Goal: Task Accomplishment & Management: Manage account settings

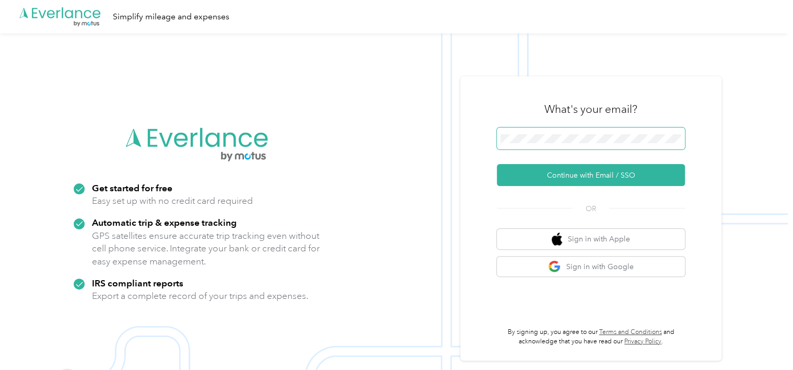
click at [565, 132] on span at bounding box center [591, 139] width 188 height 22
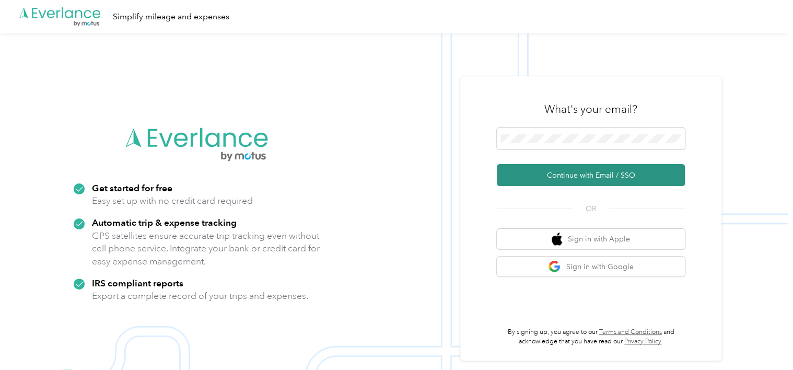
click at [582, 174] on button "Continue with Email / SSO" at bounding box center [591, 175] width 188 height 22
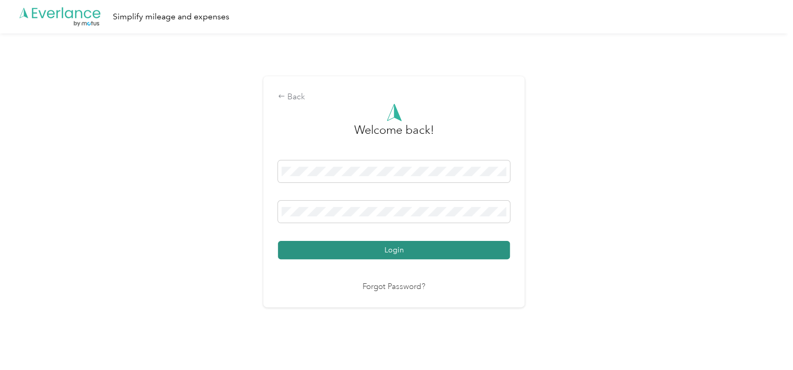
click at [380, 252] on button "Login" at bounding box center [394, 250] width 232 height 18
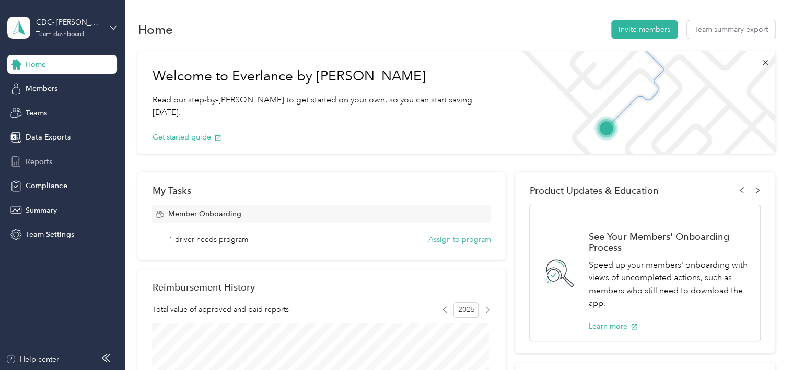
click at [31, 159] on span "Reports" at bounding box center [39, 161] width 27 height 11
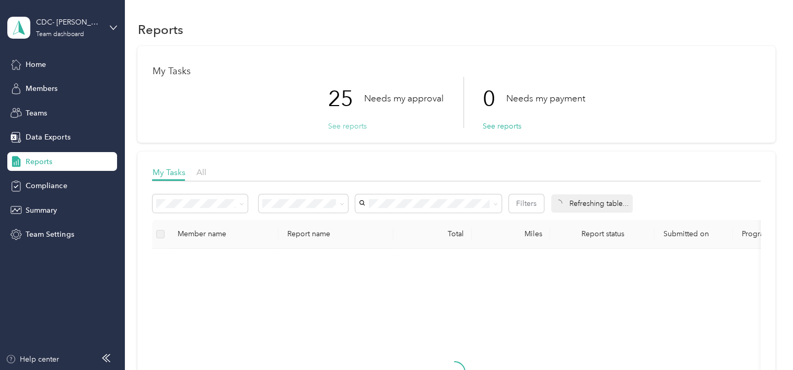
click at [360, 128] on button "See reports" at bounding box center [347, 126] width 39 height 11
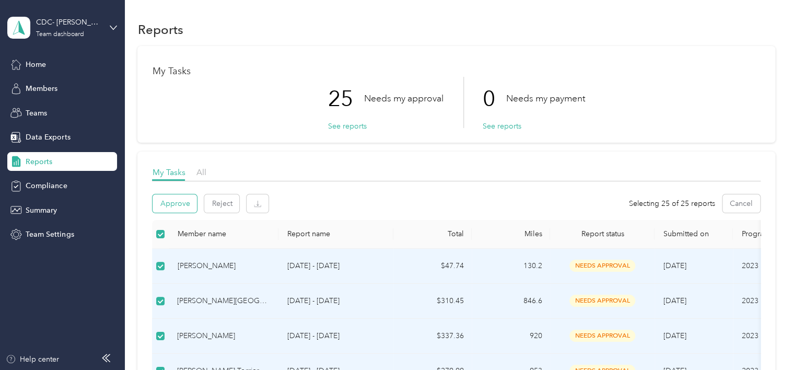
click at [171, 205] on button "Approve" at bounding box center [175, 203] width 44 height 18
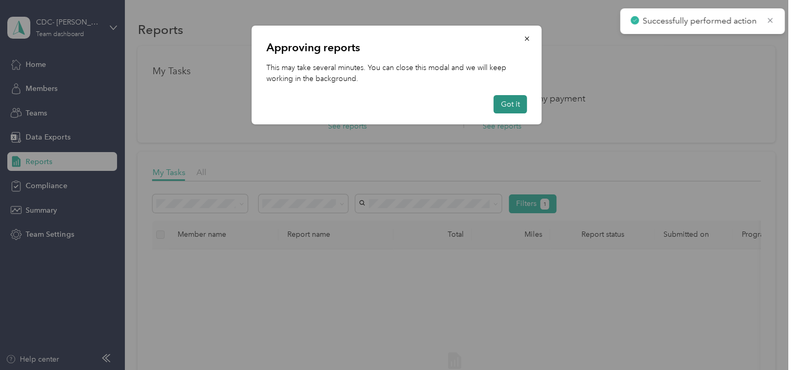
click at [510, 108] on button "Got it" at bounding box center [510, 104] width 33 height 18
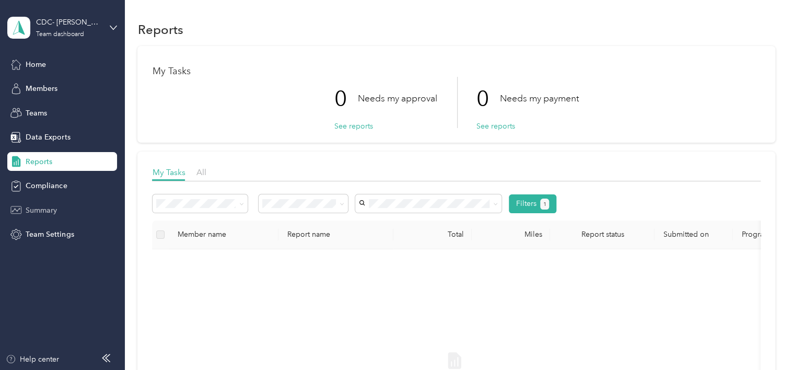
click at [42, 211] on span "Summary" at bounding box center [41, 210] width 31 height 11
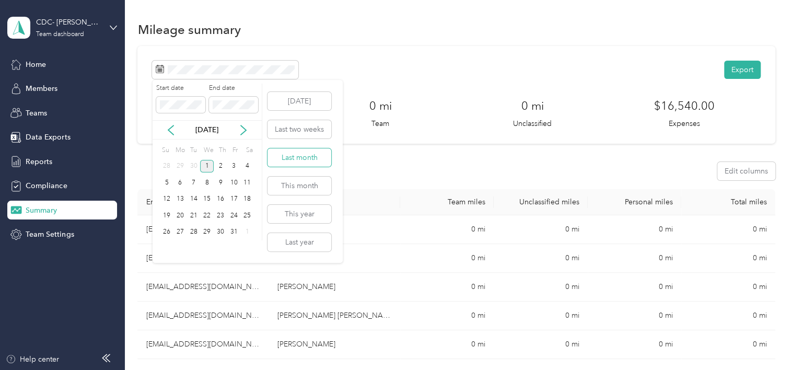
click at [302, 158] on button "Last month" at bounding box center [300, 157] width 64 height 18
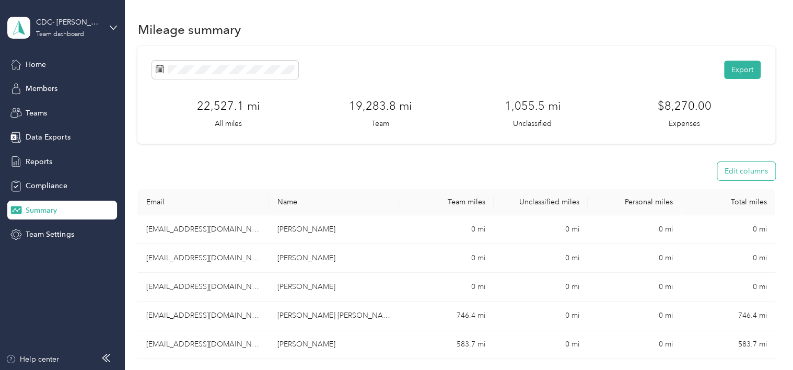
click at [754, 170] on button "Edit columns" at bounding box center [747, 171] width 58 height 18
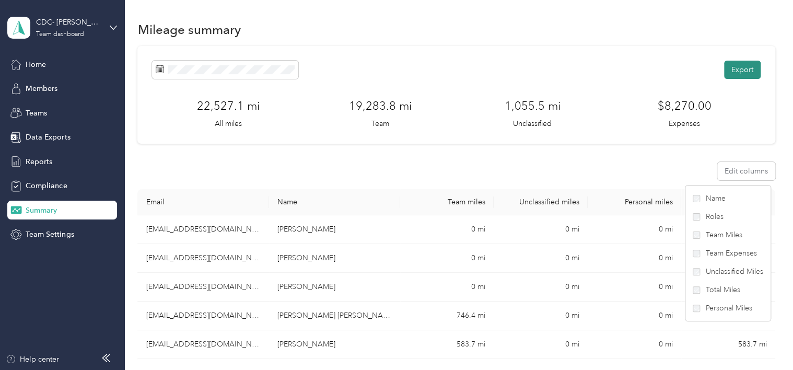
click at [746, 72] on button "Export" at bounding box center [742, 70] width 37 height 18
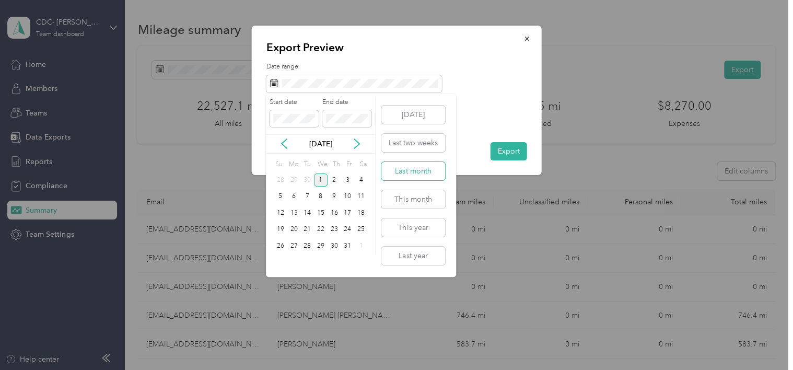
click at [421, 173] on button "Last month" at bounding box center [414, 171] width 64 height 18
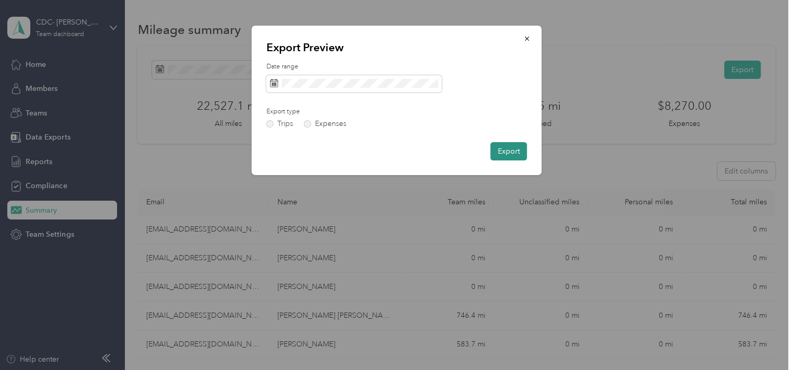
click at [514, 152] on button "Export" at bounding box center [509, 151] width 37 height 18
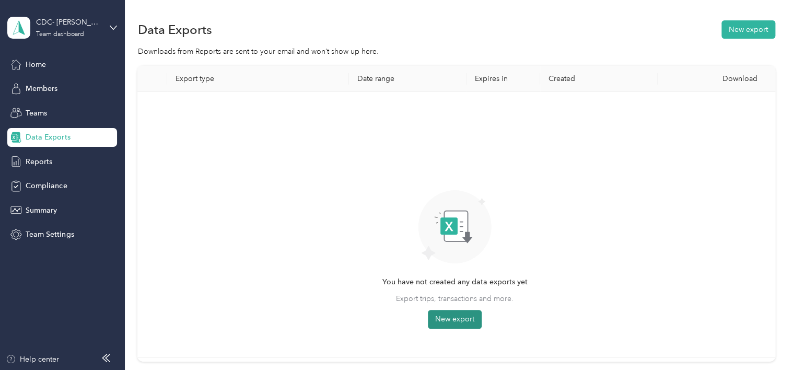
click at [456, 319] on button "New export" at bounding box center [455, 319] width 54 height 19
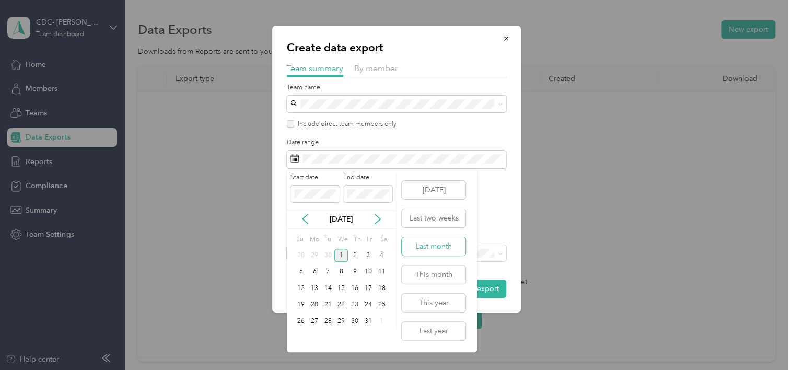
click at [436, 248] on button "Last month" at bounding box center [434, 246] width 64 height 18
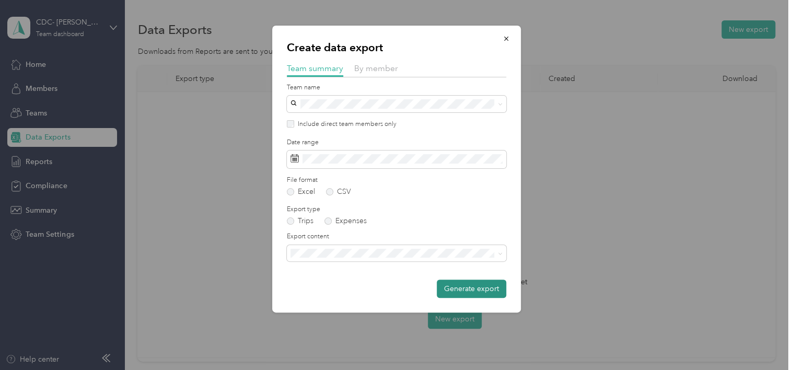
click at [475, 287] on button "Generate export" at bounding box center [472, 289] width 70 height 18
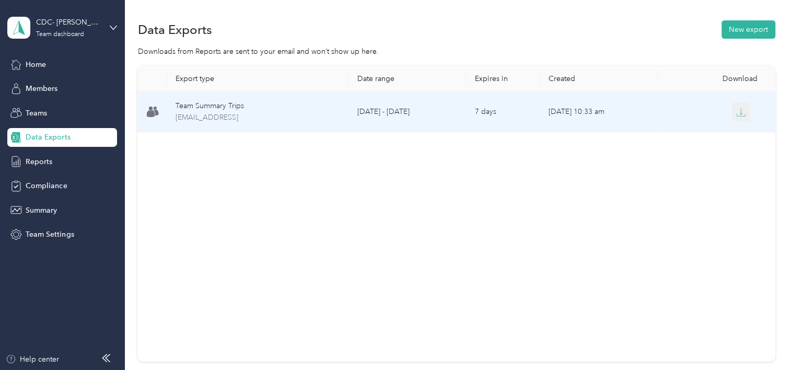
click at [742, 117] on icon "button" at bounding box center [740, 112] width 9 height 9
